Goal: Find specific page/section: Find specific page/section

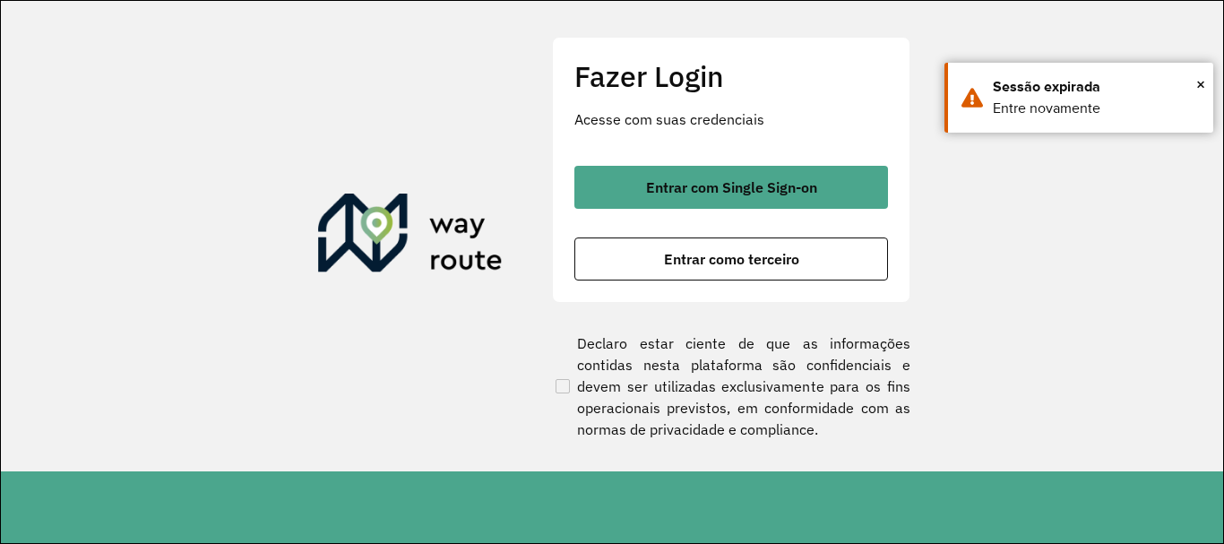
click at [677, 193] on span "Entrar com Single Sign-on" at bounding box center [731, 187] width 171 height 14
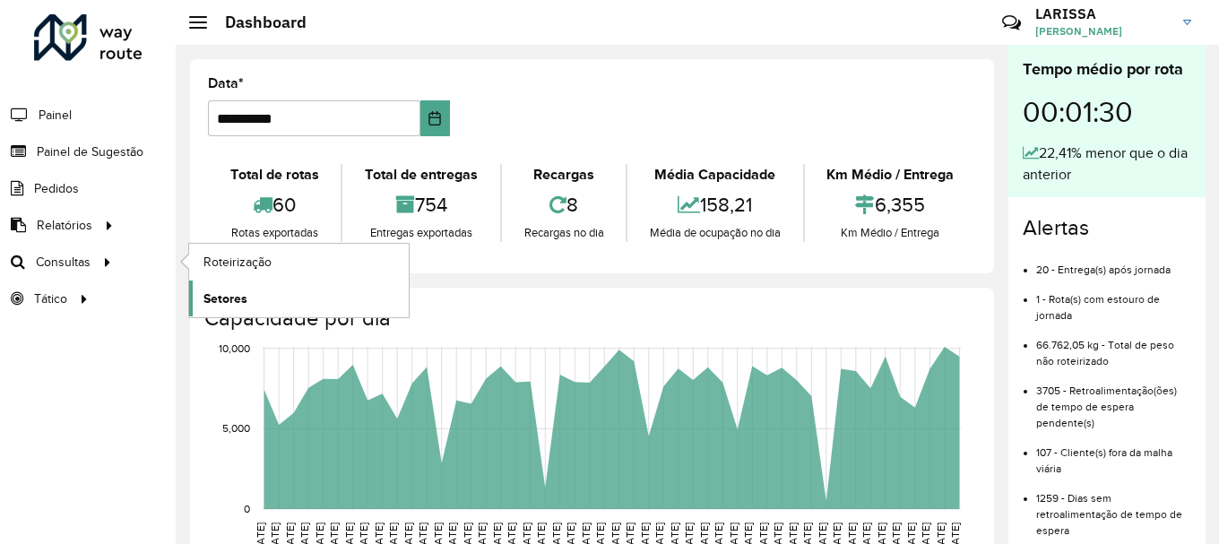
click at [222, 296] on span "Setores" at bounding box center [225, 298] width 44 height 19
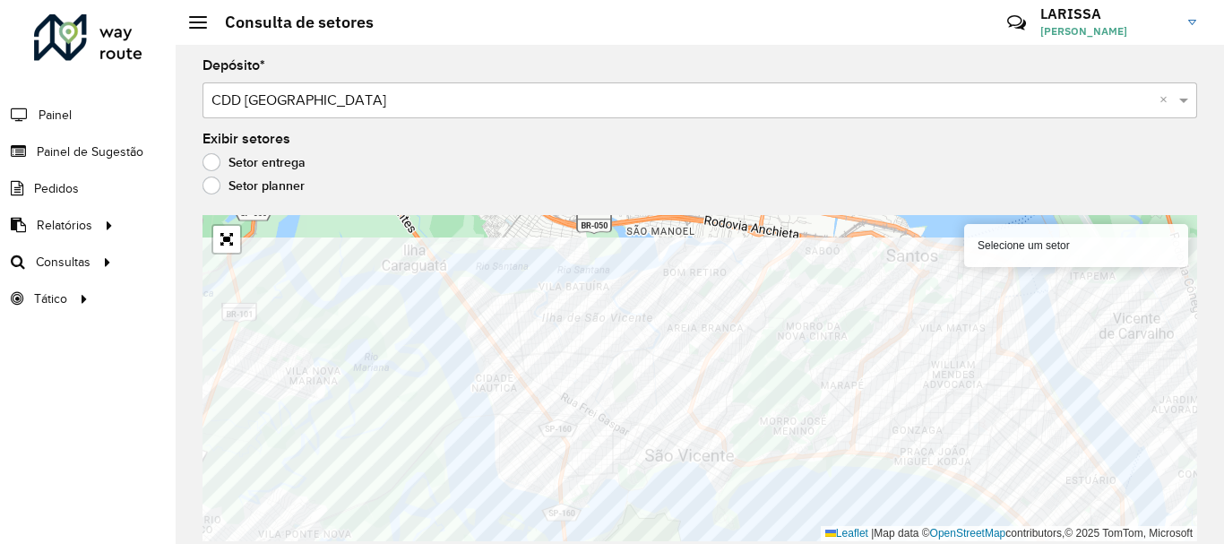
click at [901, 527] on div "Selecione um setor Leaflet | Map data © OpenStreetMap contributors,© 2025 TomTo…" at bounding box center [700, 378] width 995 height 326
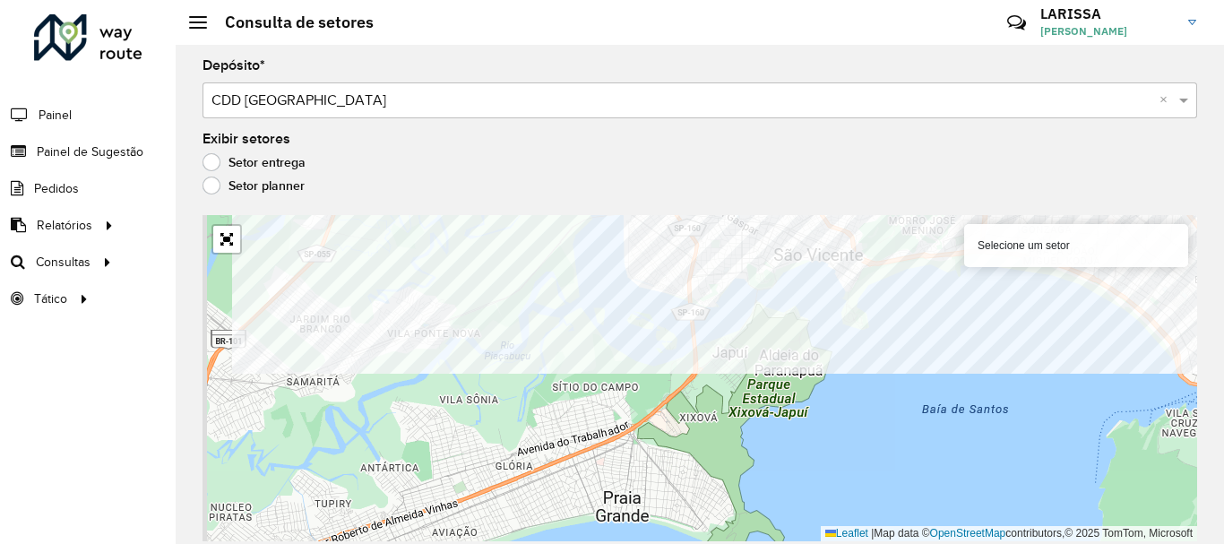
click at [987, 253] on div "Selecione um setor Leaflet | Map data © OpenStreetMap contributors,© 2025 TomTo…" at bounding box center [700, 378] width 995 height 326
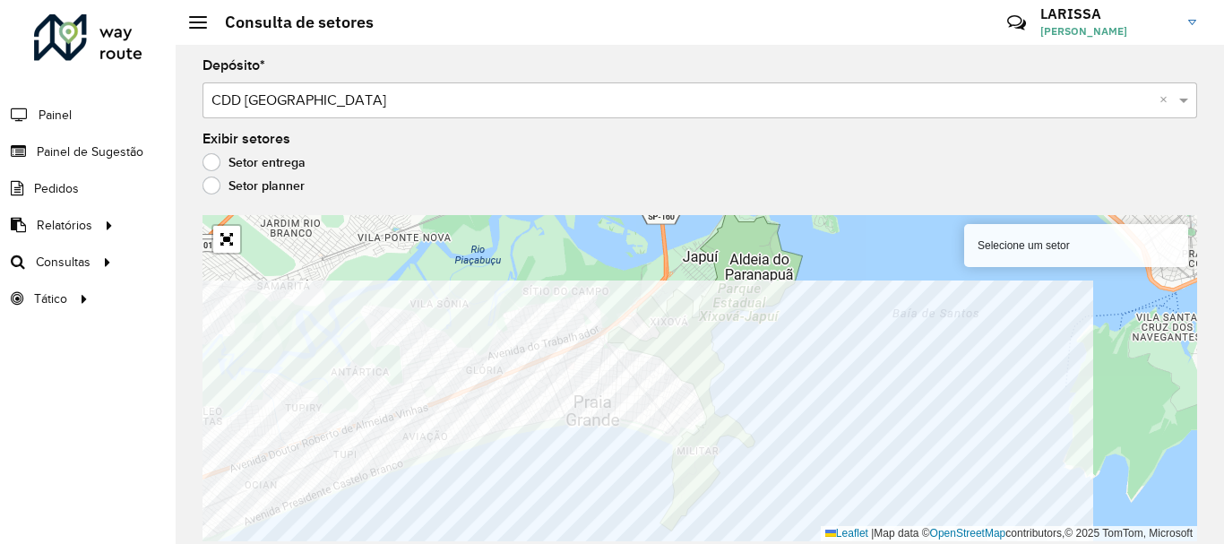
click at [412, 543] on html "Aguarde... Pop-up bloqueado! Seu navegador bloqueou automáticamente a abertura …" at bounding box center [612, 272] width 1224 height 544
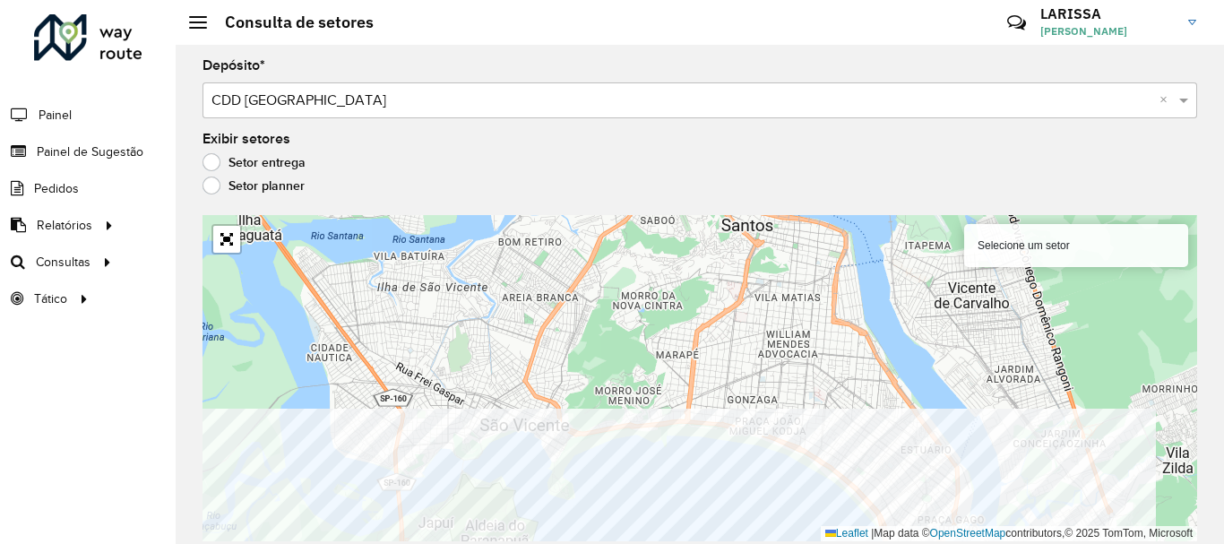
click at [681, 543] on html "Aguarde... Pop-up bloqueado! Seu navegador bloqueou automáticamente a abertura …" at bounding box center [612, 272] width 1224 height 544
